Goal: Navigation & Orientation: Understand site structure

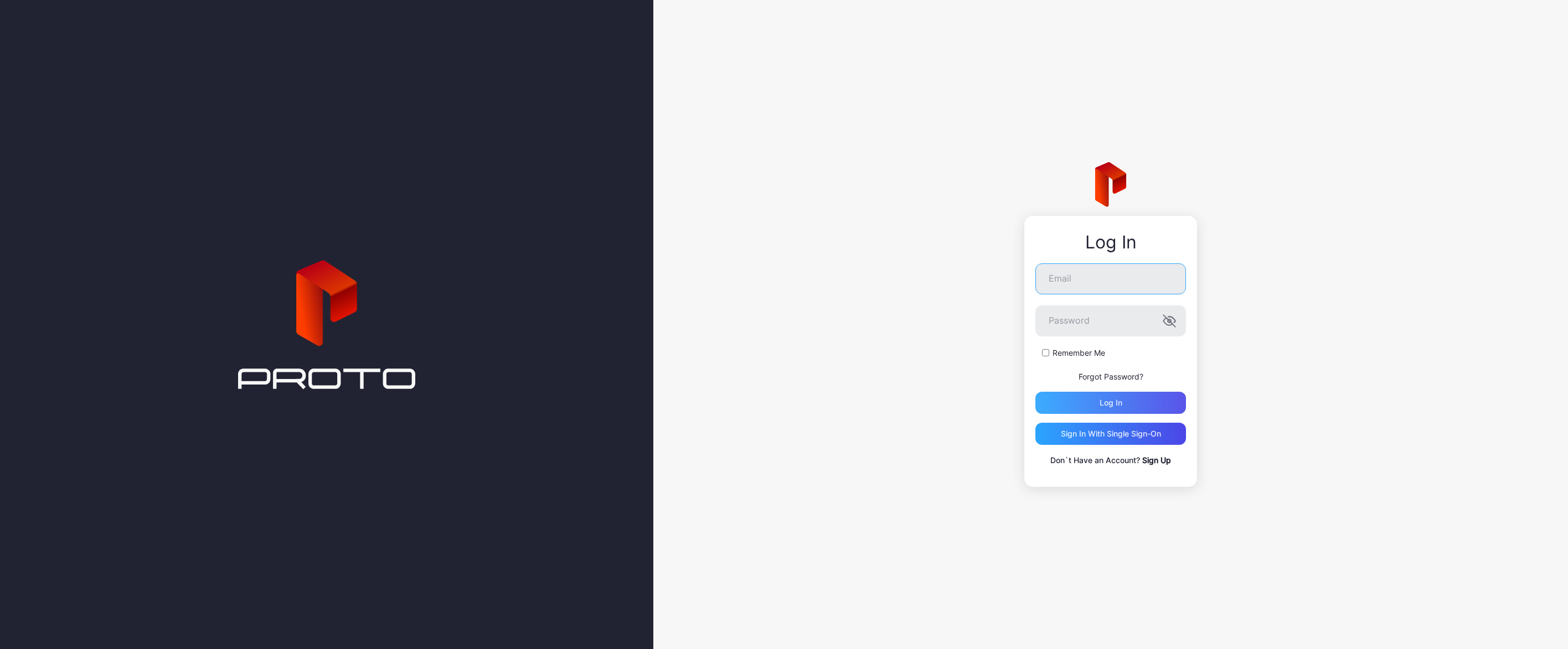
type input "**********"
click at [1120, 399] on div "Log in" at bounding box center [1111, 403] width 23 height 9
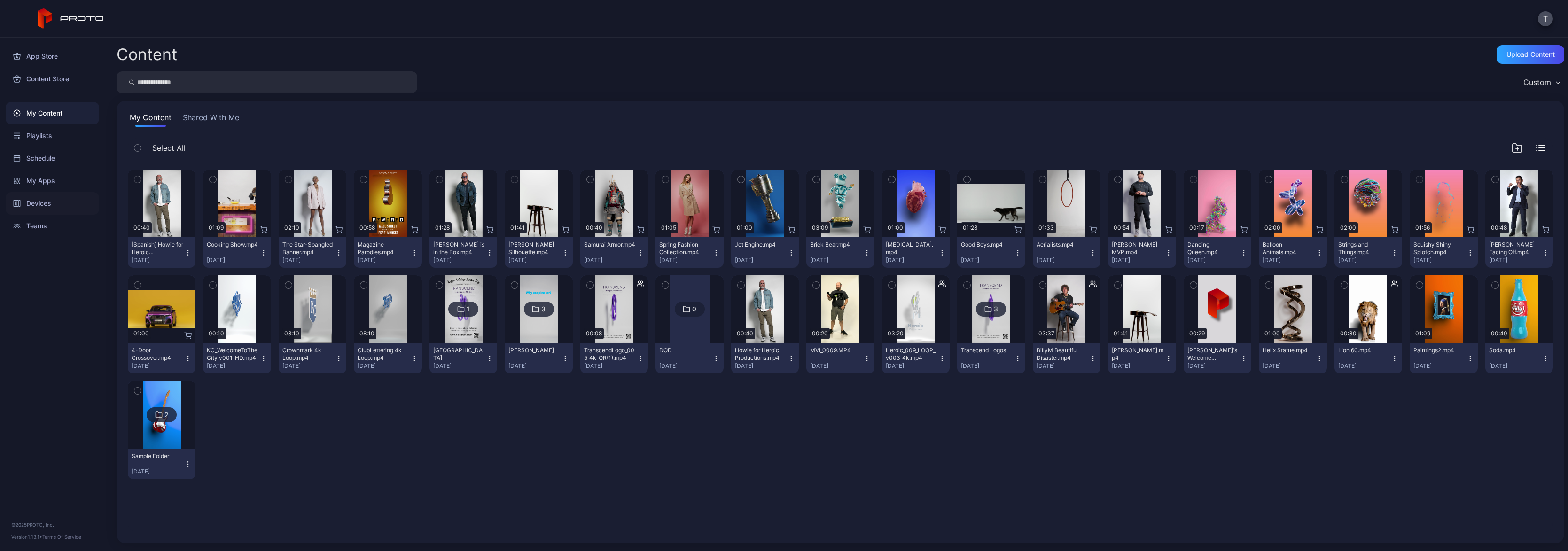
click at [46, 203] on div "Devices" at bounding box center [52, 203] width 94 height 23
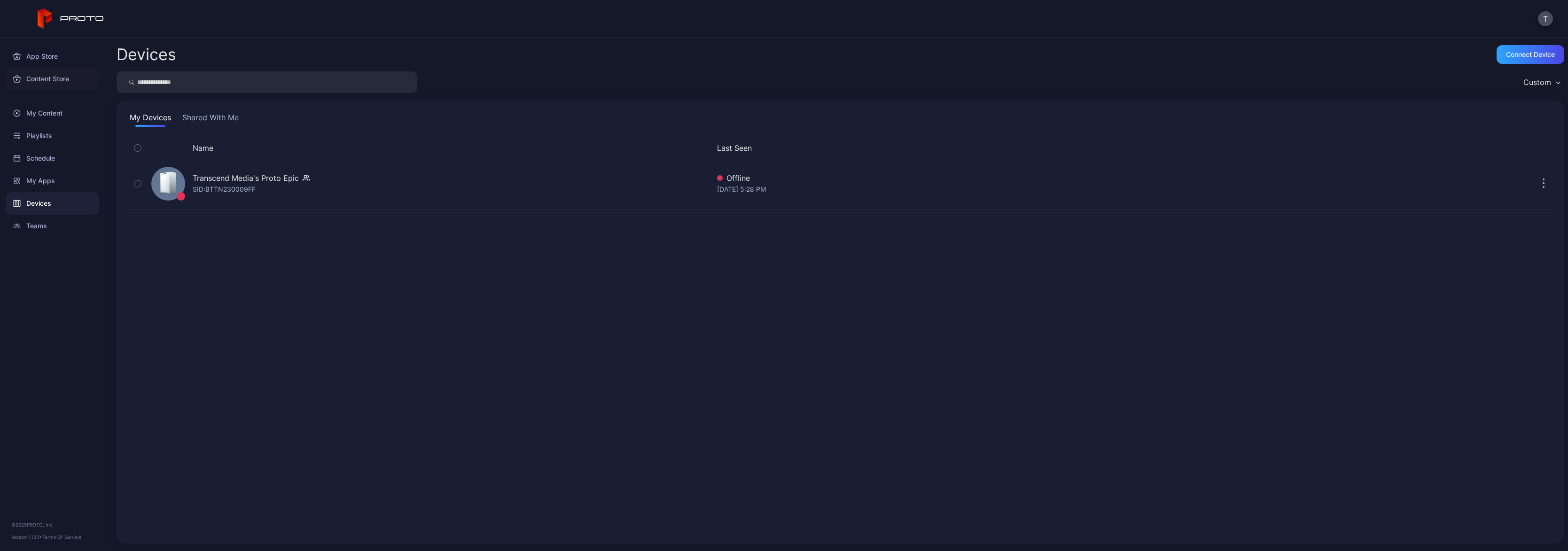
click at [63, 79] on div "Content Store" at bounding box center [52, 79] width 94 height 23
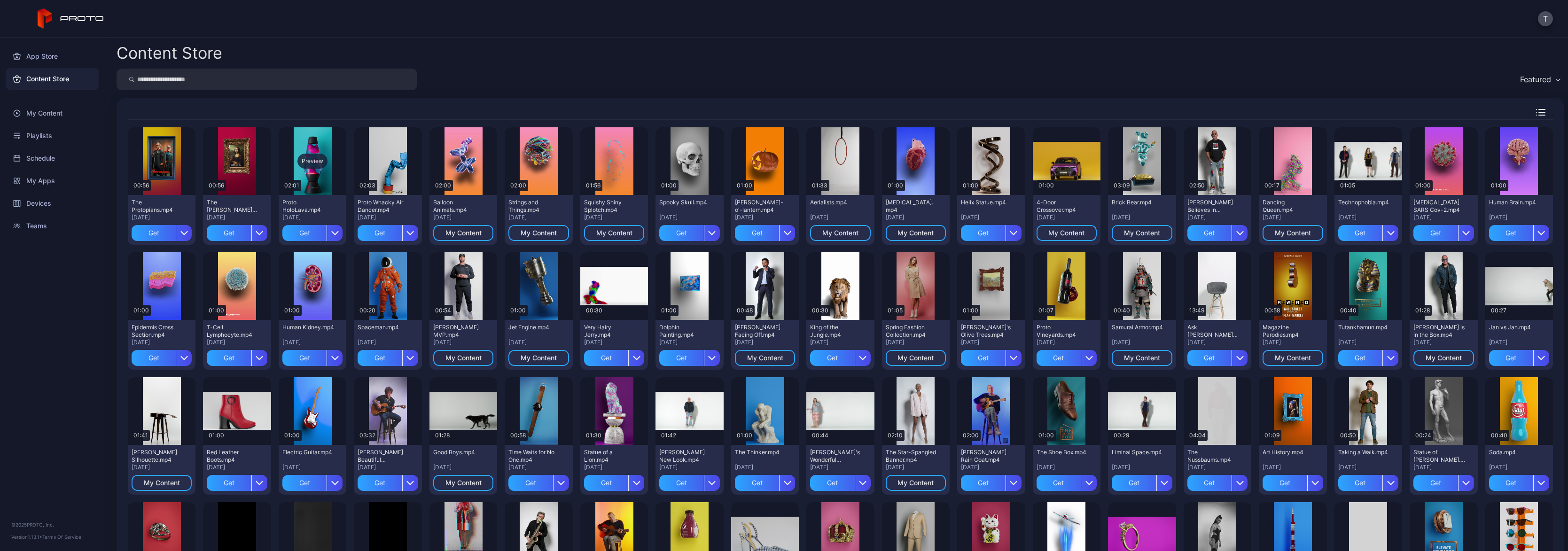
click at [329, 176] on div "Preview" at bounding box center [312, 161] width 68 height 68
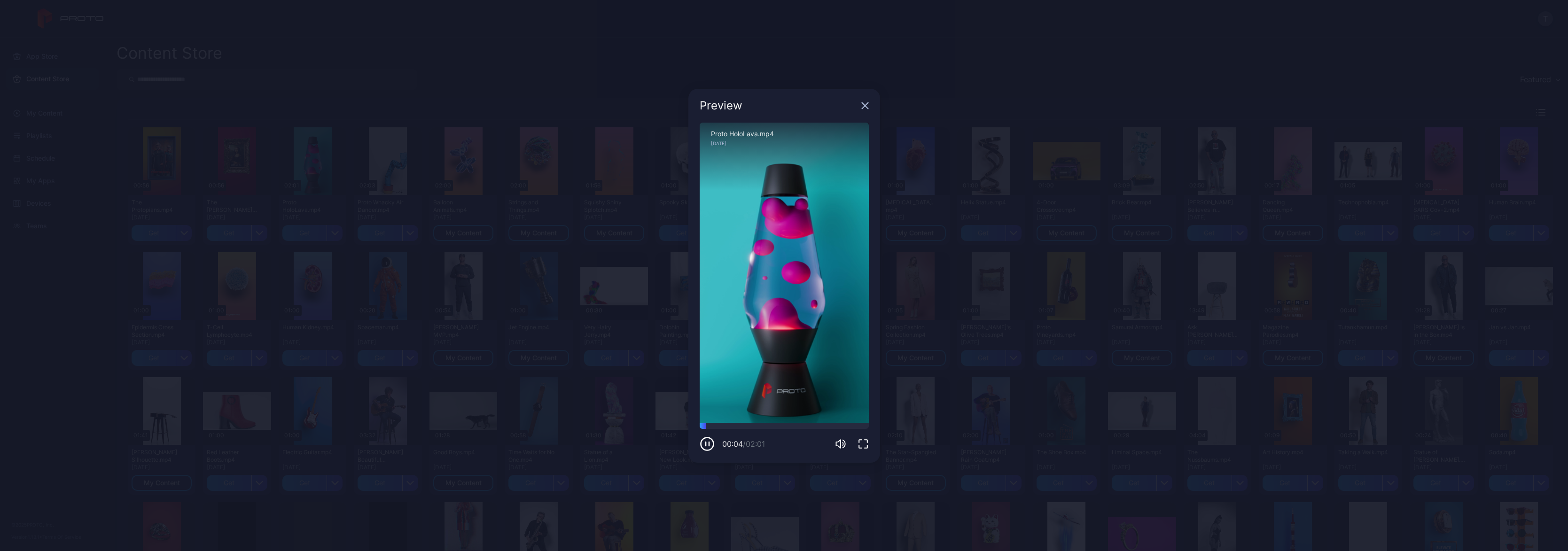
click at [866, 107] on icon "button" at bounding box center [865, 106] width 7 height 7
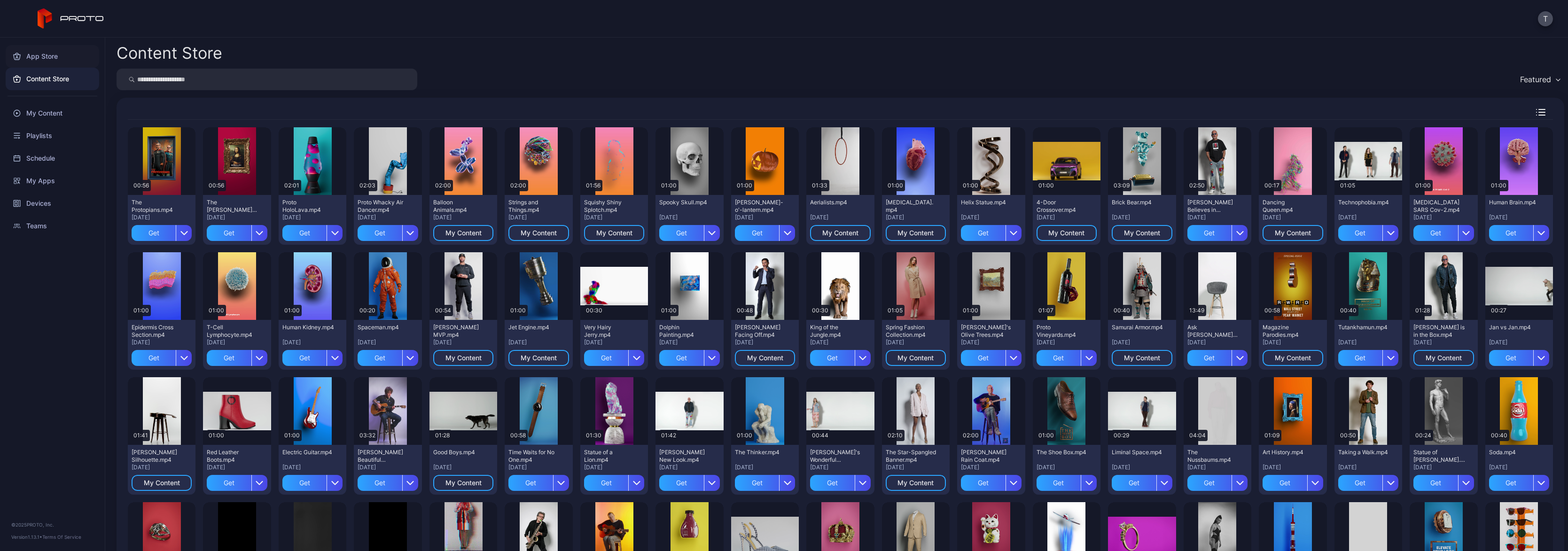
click at [52, 54] on div "App Store" at bounding box center [52, 56] width 94 height 23
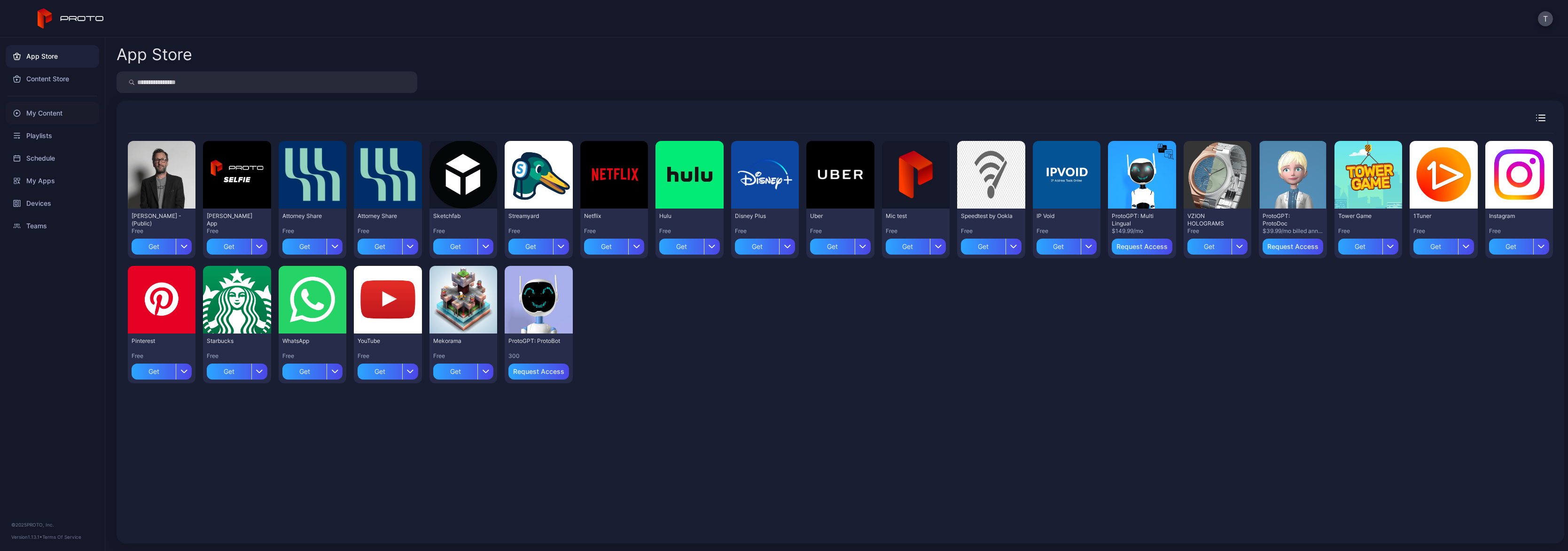
click at [55, 116] on div "My Content" at bounding box center [52, 113] width 94 height 23
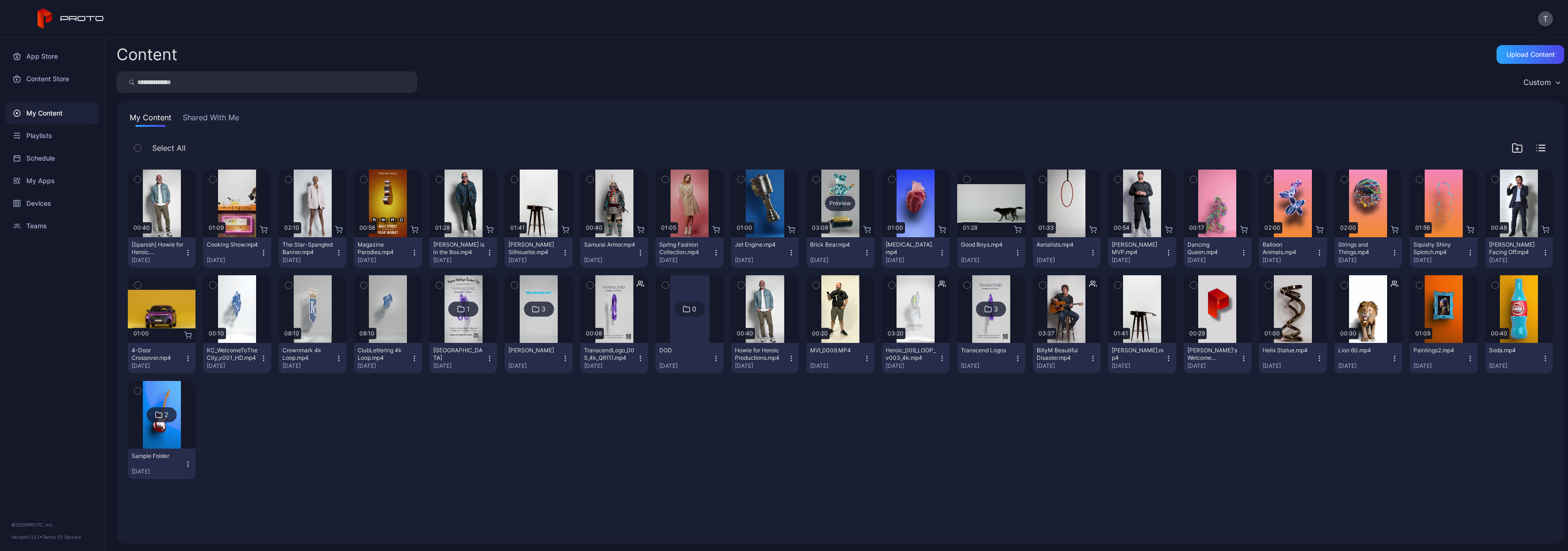
click at [873, 217] on div "Preview" at bounding box center [840, 203] width 68 height 68
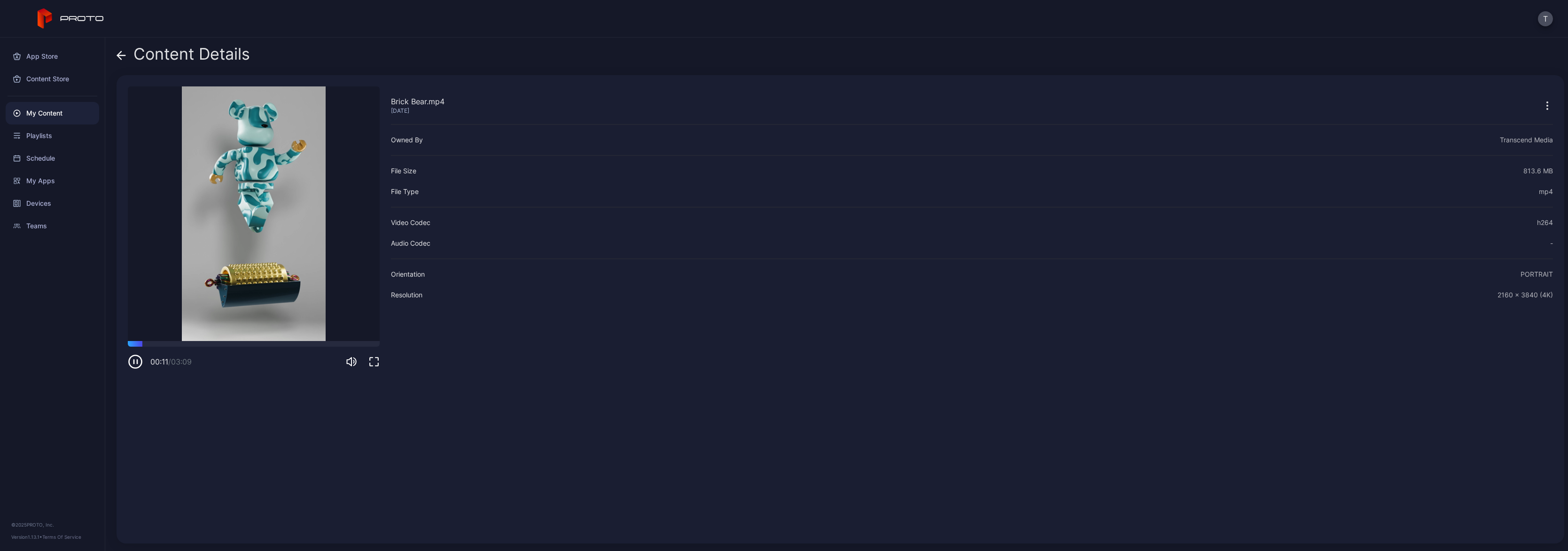
click at [121, 54] on icon at bounding box center [121, 55] width 9 height 9
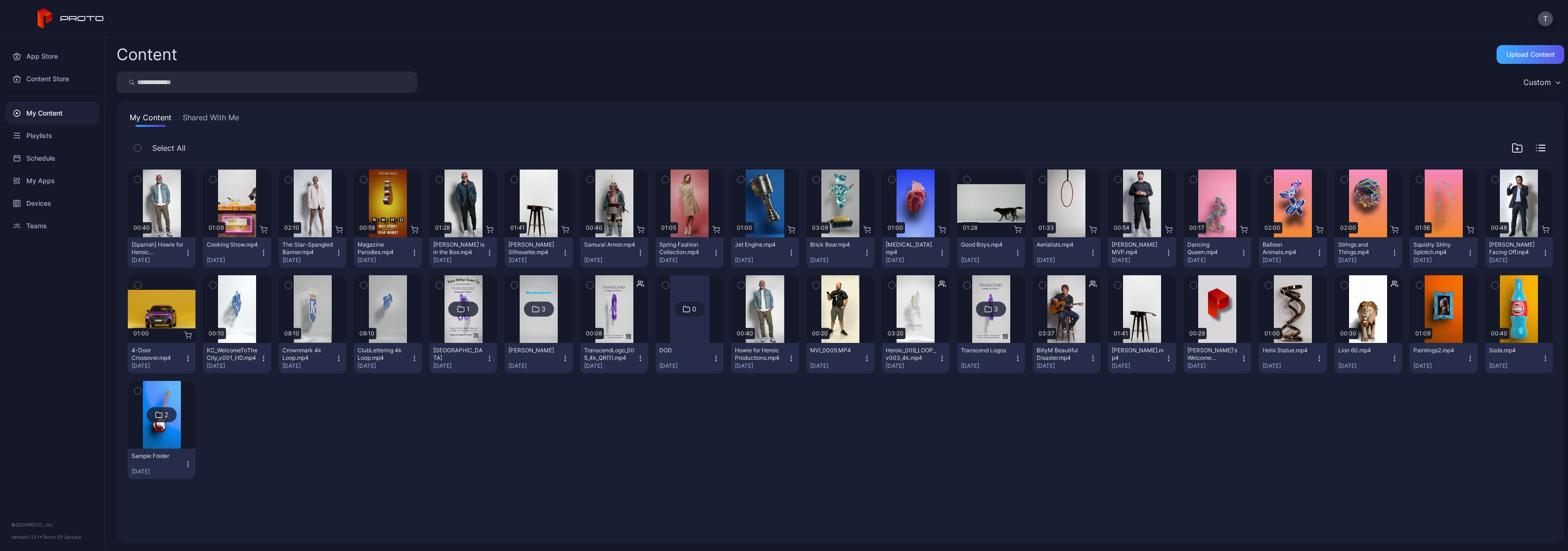
click at [1330, 57] on div "Upload Content" at bounding box center [1531, 54] width 49 height 7
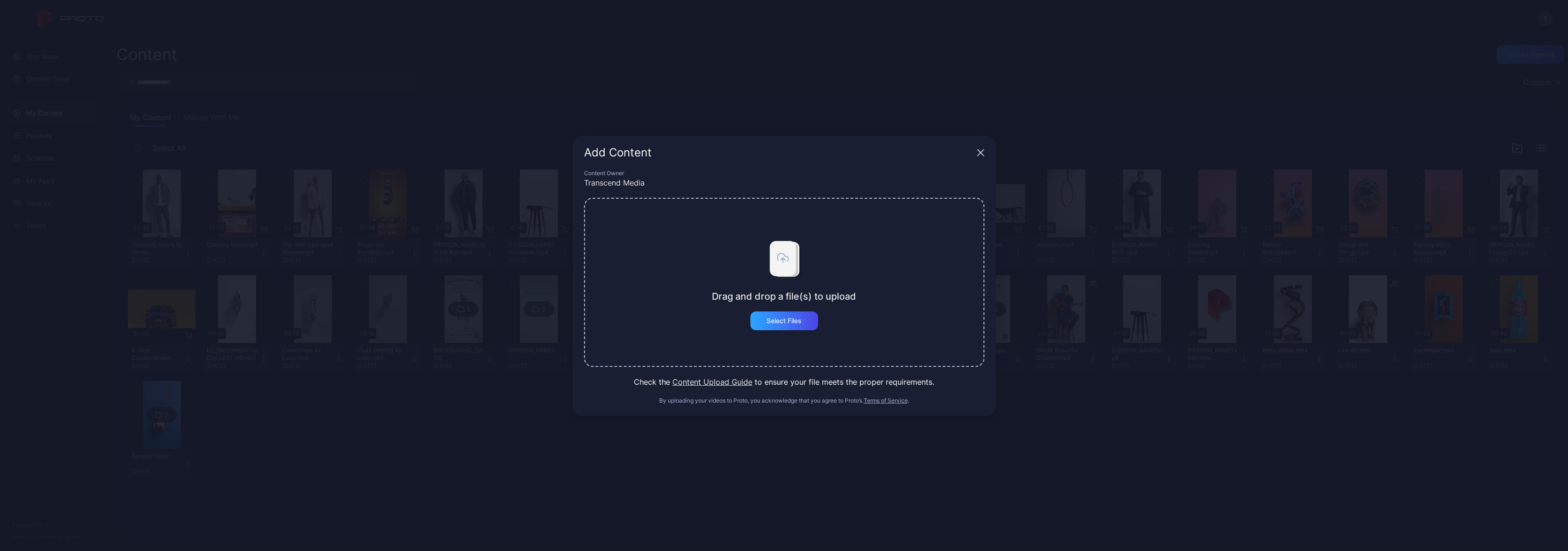
click at [981, 153] on icon "button" at bounding box center [981, 152] width 6 height 6
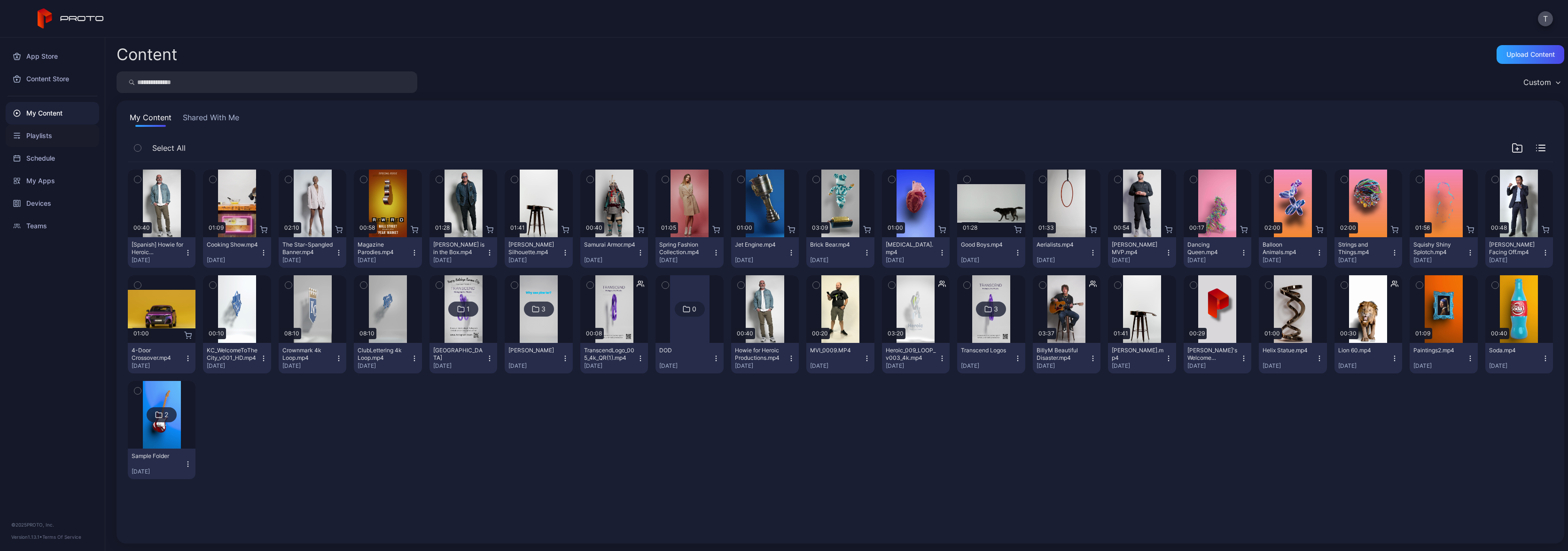
click at [42, 135] on div "Playlists" at bounding box center [52, 136] width 94 height 23
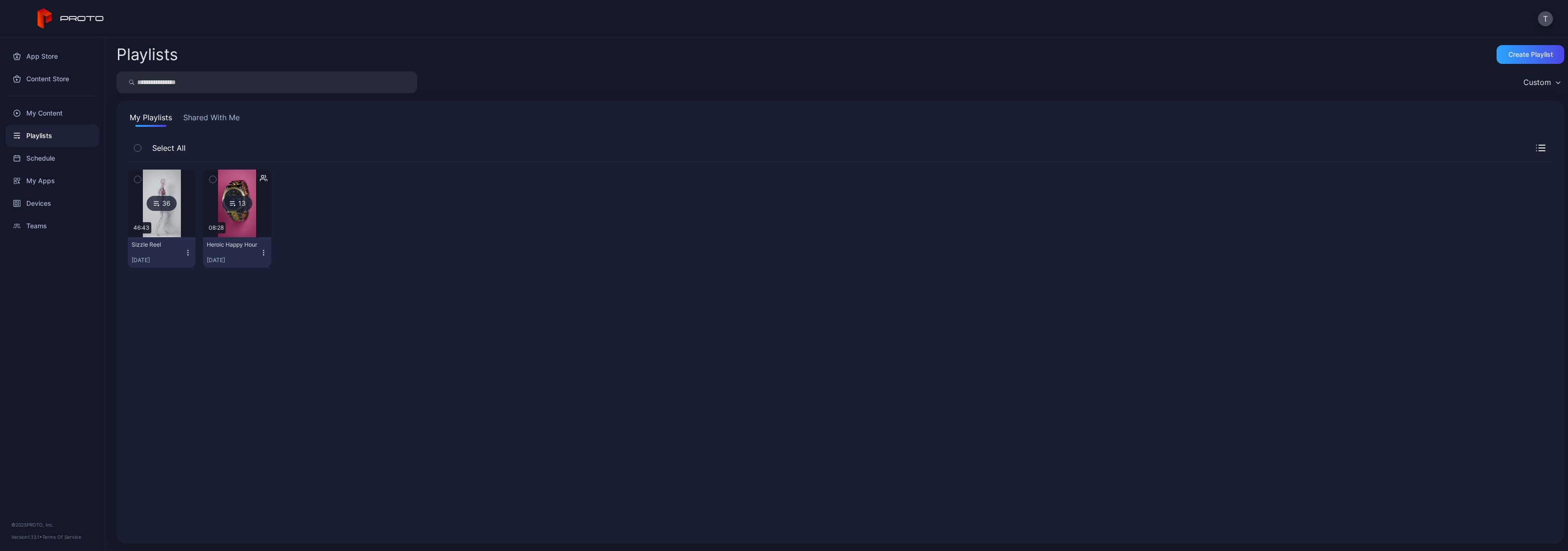
click at [248, 227] on img at bounding box center [237, 203] width 38 height 68
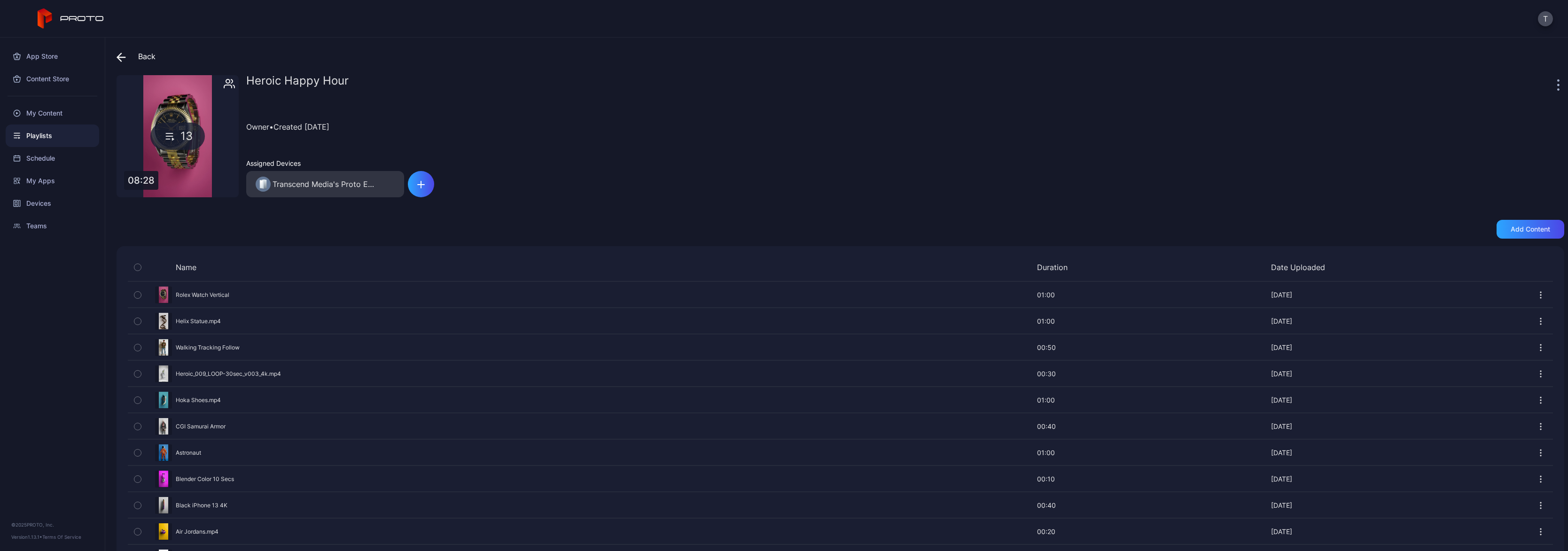
click at [123, 56] on icon at bounding box center [121, 57] width 9 height 9
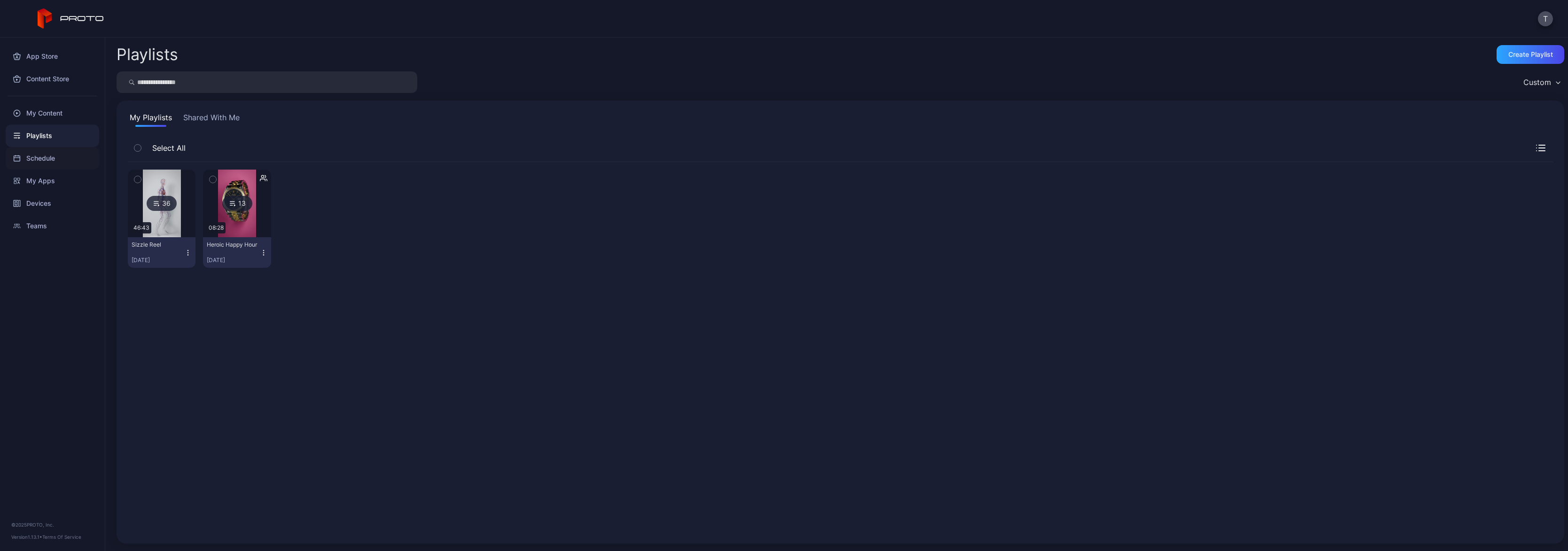
click at [51, 158] on div "Schedule" at bounding box center [52, 158] width 94 height 23
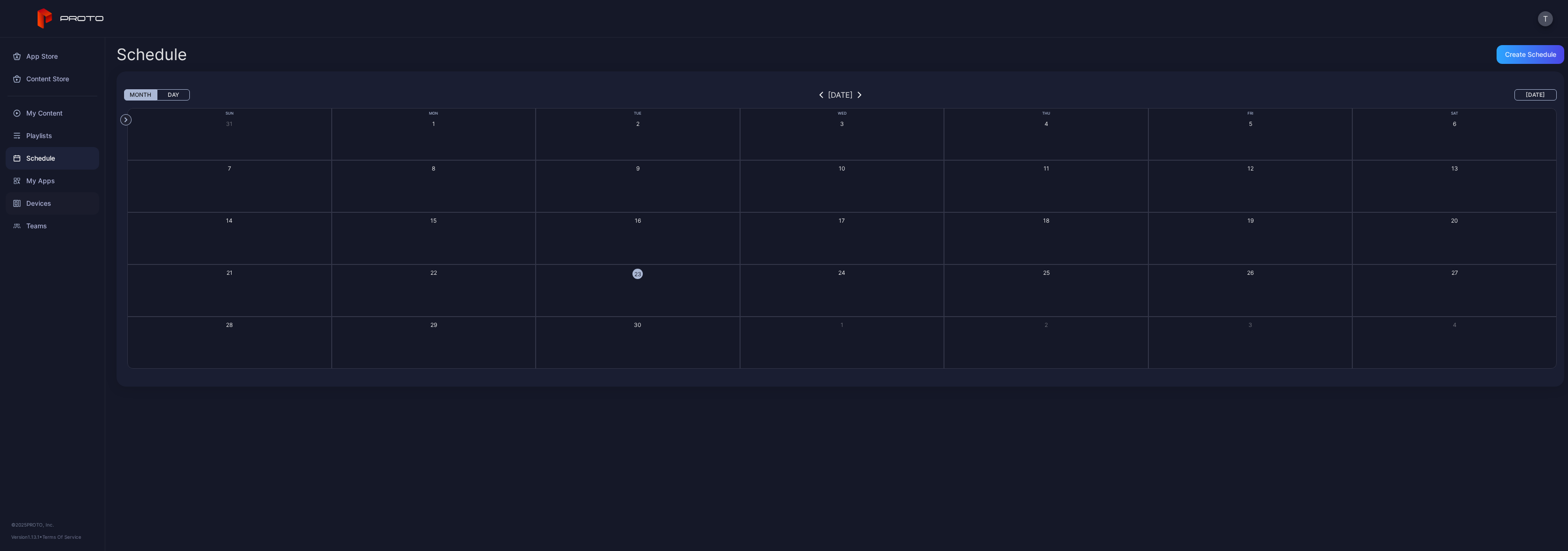
click at [51, 203] on div "Devices" at bounding box center [52, 203] width 94 height 23
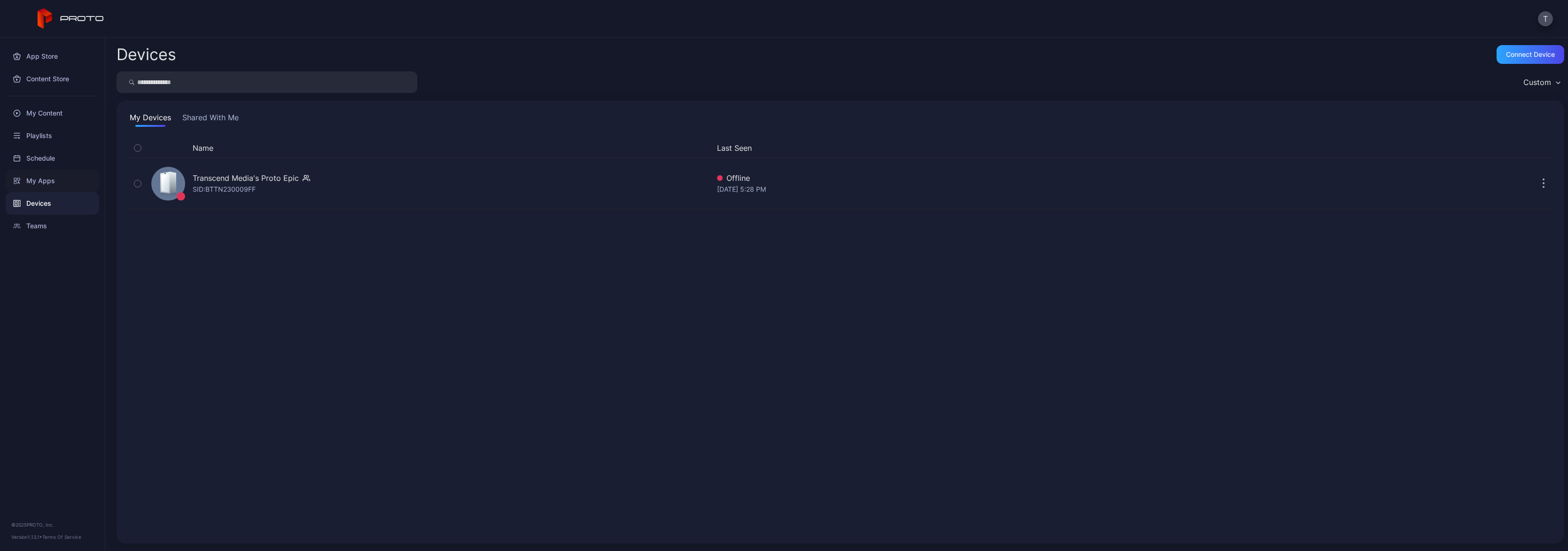
click at [51, 178] on div "My Apps" at bounding box center [52, 181] width 94 height 23
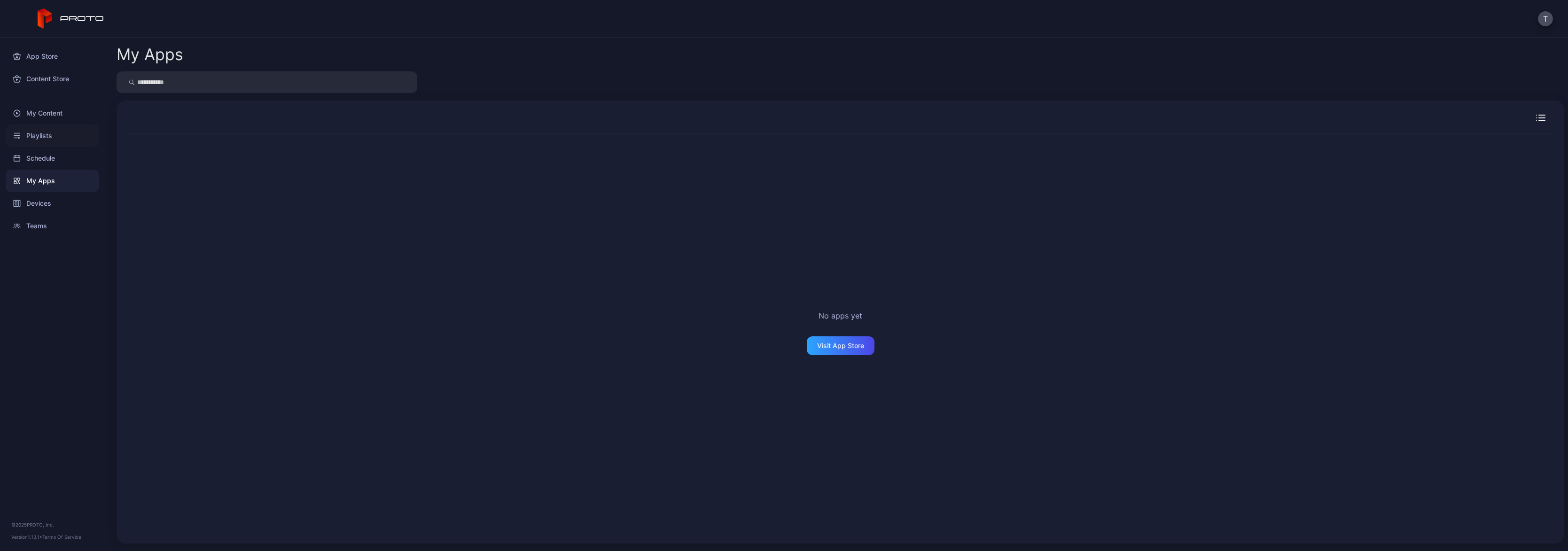
click at [48, 135] on div "Playlists" at bounding box center [52, 136] width 94 height 23
